Goal: Transaction & Acquisition: Purchase product/service

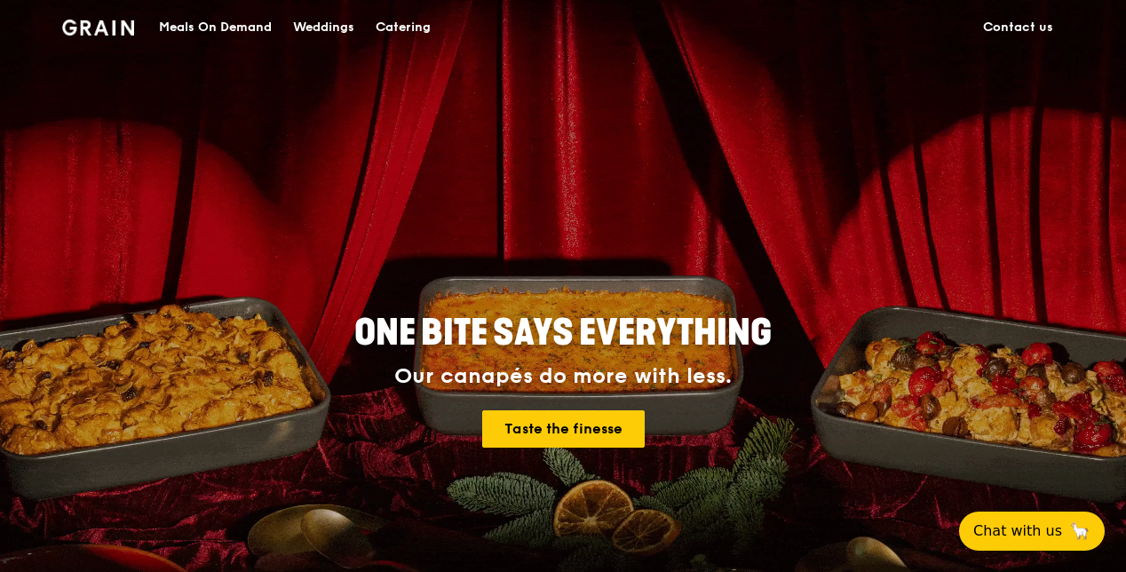
click at [204, 28] on div "Meals On Demand" at bounding box center [215, 27] width 113 height 53
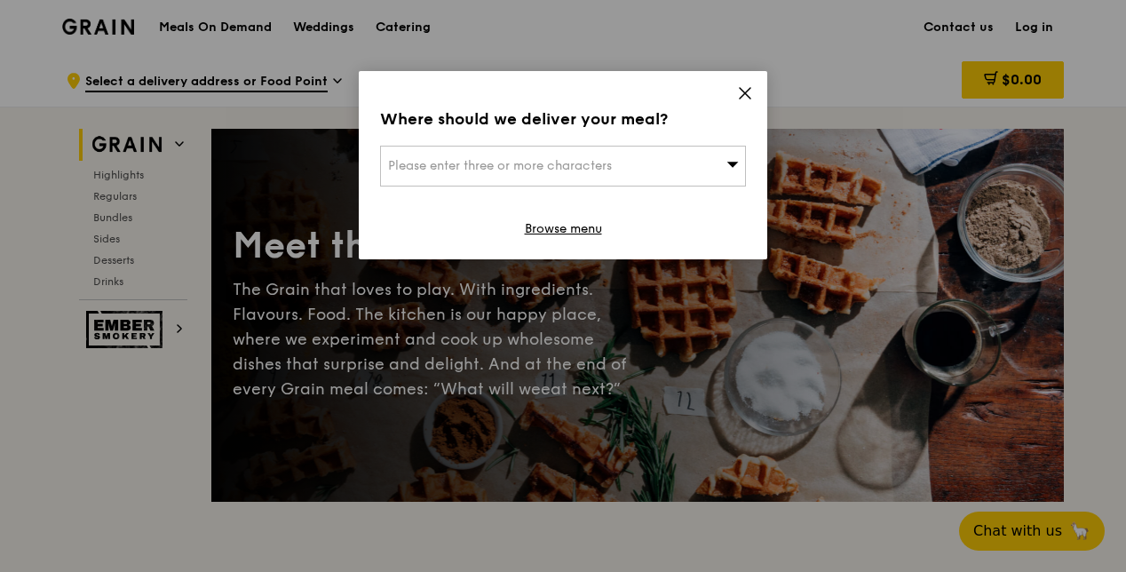
click at [719, 171] on div "Please enter three or more characters" at bounding box center [563, 166] width 366 height 41
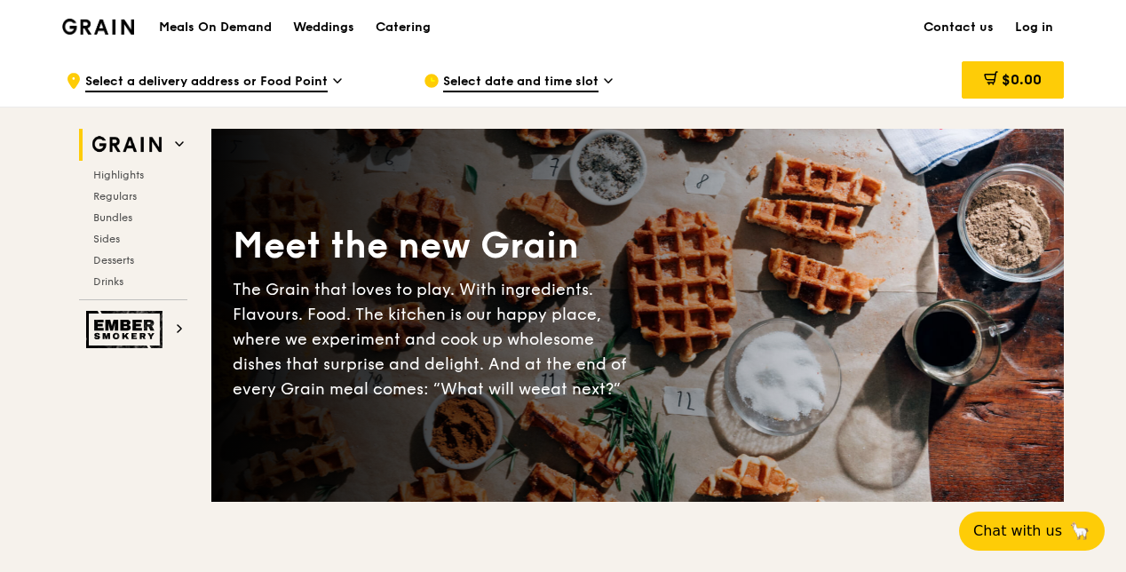
click at [1029, 21] on link "Log in" at bounding box center [1033, 27] width 59 height 53
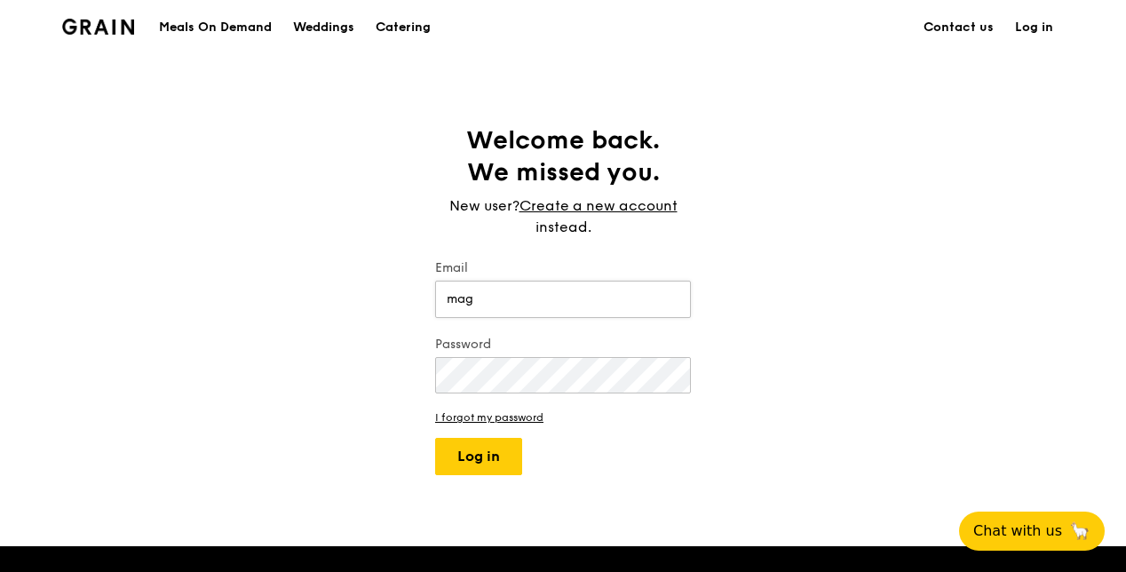
type input "[EMAIL_ADDRESS][DOMAIN_NAME]"
click at [504, 438] on button "Log in" at bounding box center [478, 456] width 87 height 37
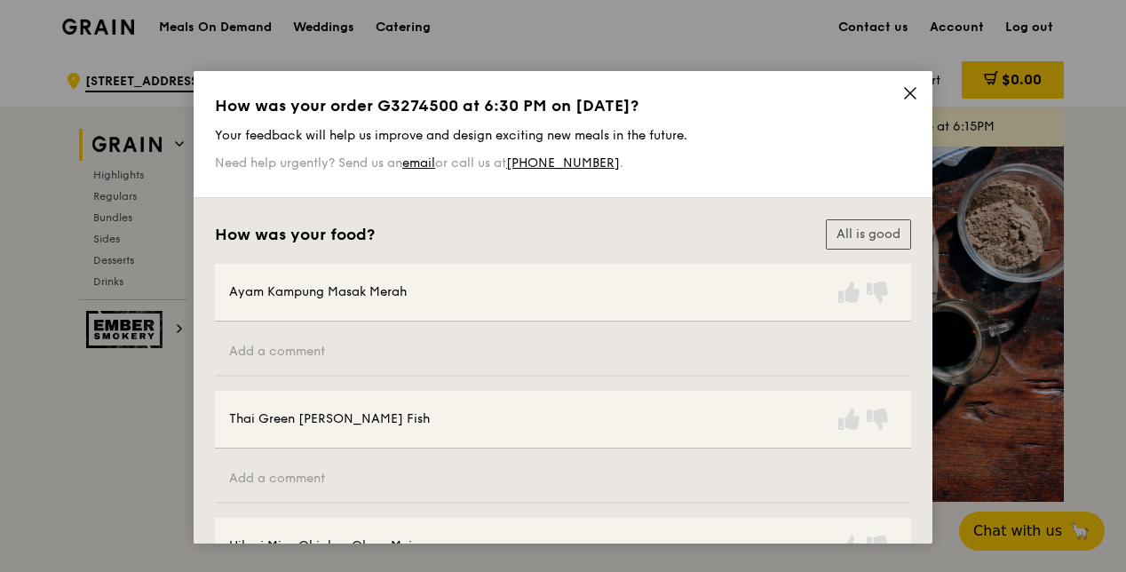
click at [907, 97] on icon at bounding box center [910, 93] width 16 height 16
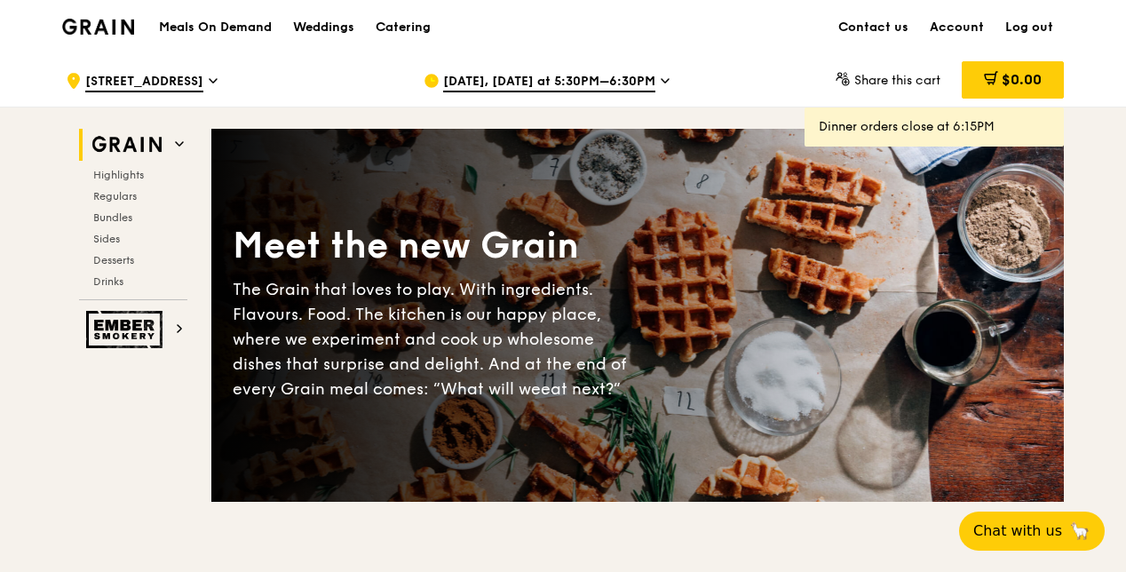
click at [207, 20] on h1 "Meals On Demand" at bounding box center [215, 28] width 113 height 18
click at [233, 26] on h1 "Meals On Demand" at bounding box center [215, 28] width 113 height 18
click at [236, 25] on h1 "Meals On Demand" at bounding box center [215, 28] width 113 height 18
click at [161, 78] on span "[STREET_ADDRESS]" at bounding box center [144, 83] width 118 height 20
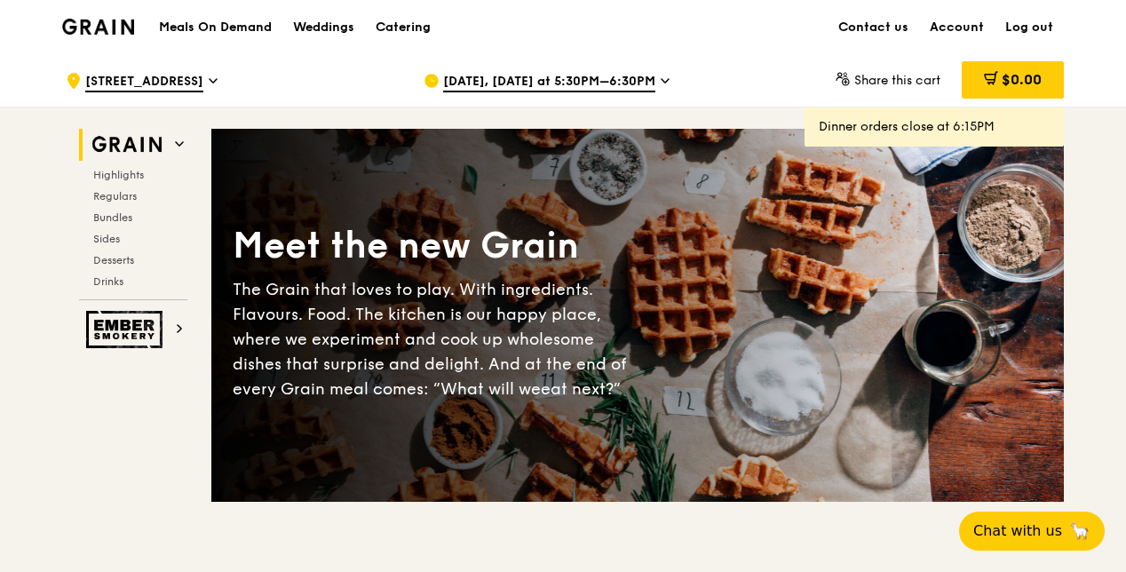
click at [135, 84] on span "[STREET_ADDRESS]" at bounding box center [144, 83] width 118 height 20
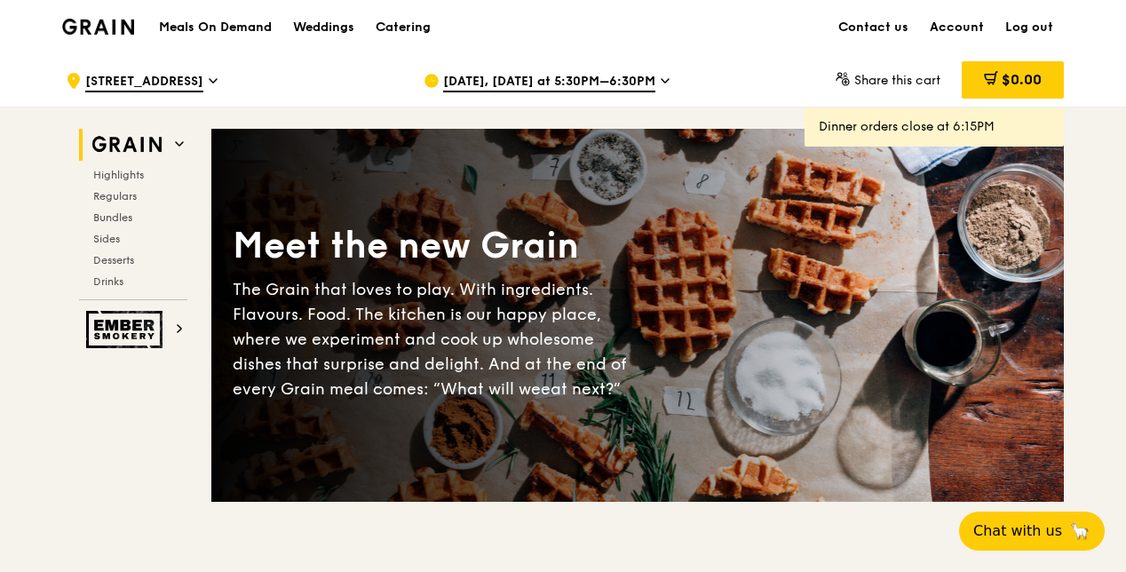
click at [225, 27] on h1 "Meals On Demand" at bounding box center [215, 28] width 113 height 18
click at [209, 26] on h1 "Meals On Demand" at bounding box center [215, 28] width 113 height 18
click at [204, 23] on h1 "Meals On Demand" at bounding box center [215, 28] width 113 height 18
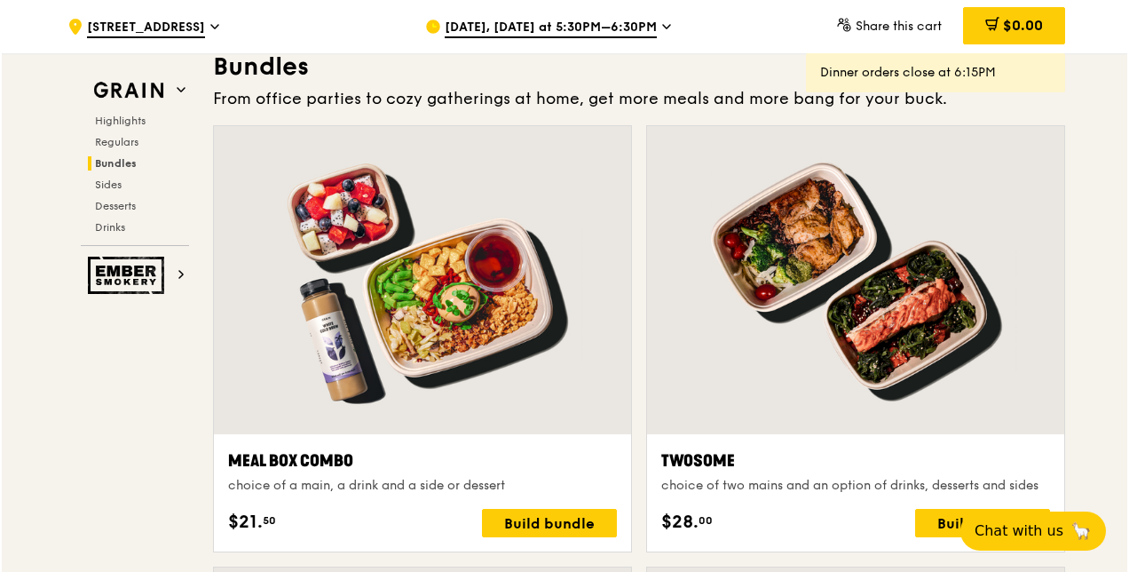
scroll to position [2663, 0]
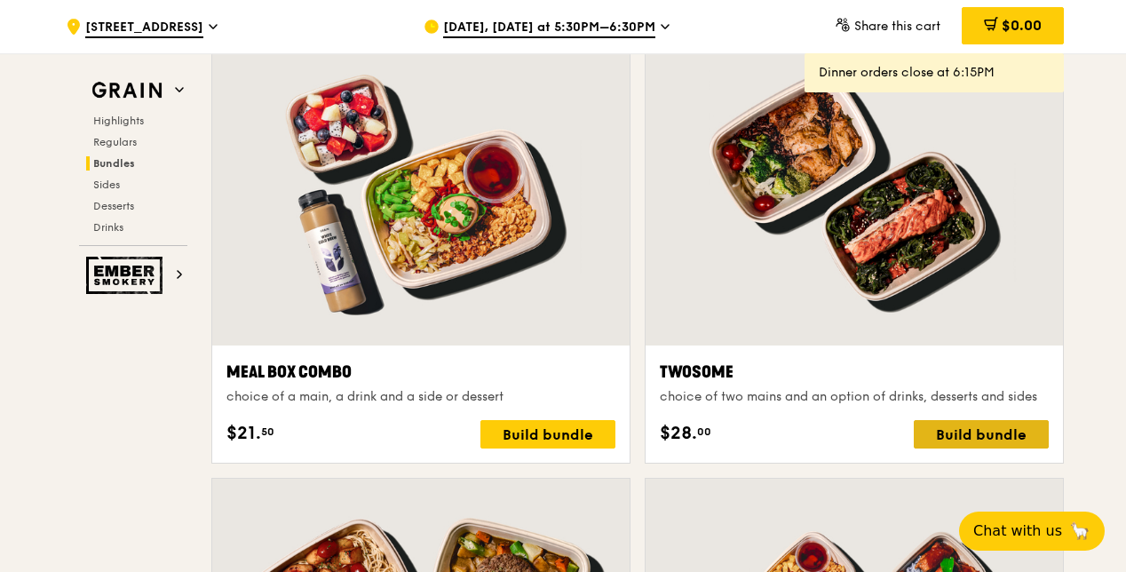
click at [1023, 437] on div "Build bundle" at bounding box center [980, 434] width 135 height 28
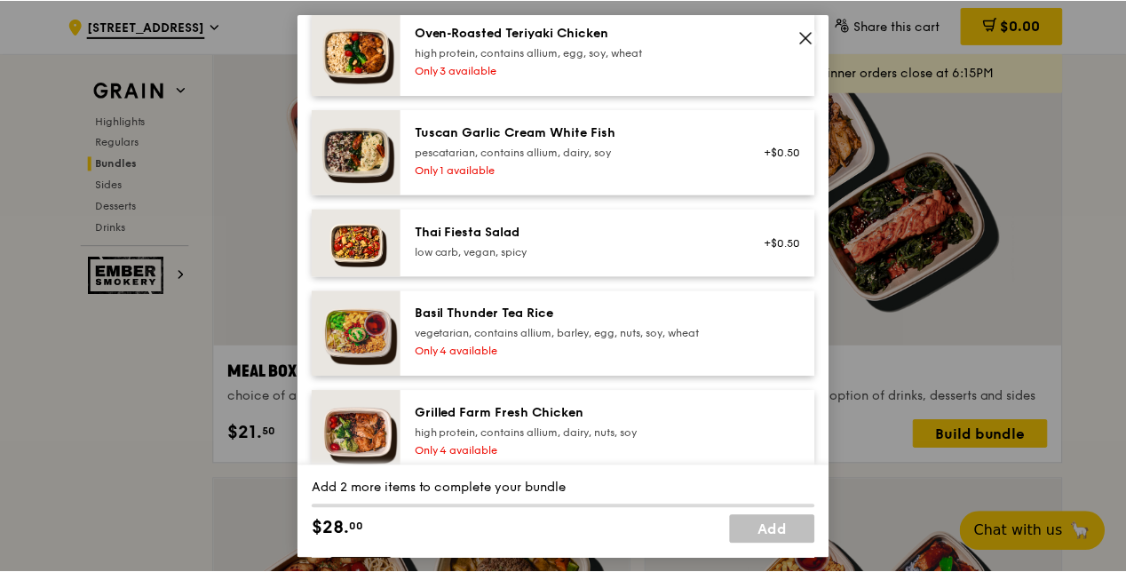
scroll to position [266, 0]
